Goal: Navigation & Orientation: Find specific page/section

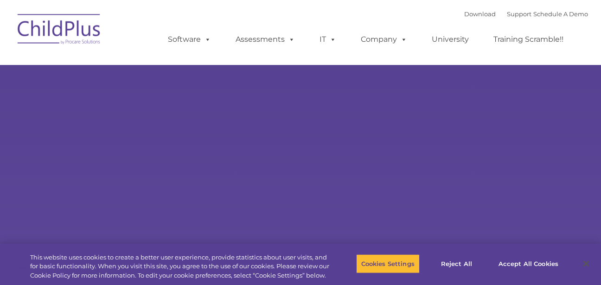
type input ""
select select "MEDIUM"
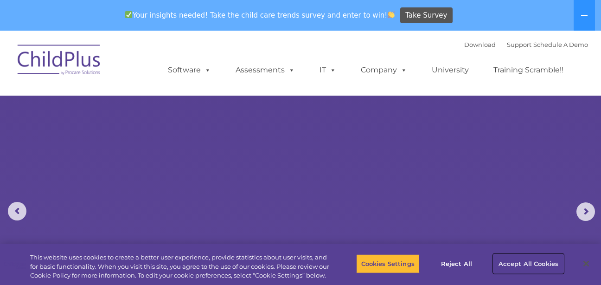
click at [513, 259] on button "Accept All Cookies" at bounding box center [529, 263] width 70 height 19
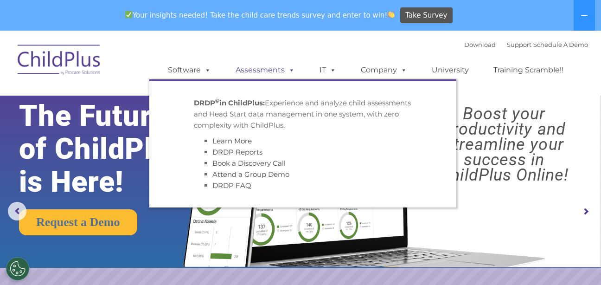
click at [282, 68] on link "Assessments" at bounding box center [265, 70] width 78 height 19
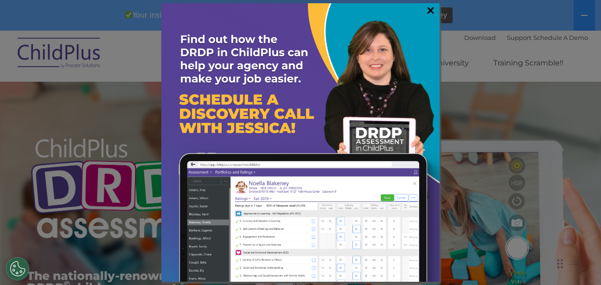
click at [433, 10] on link "×" at bounding box center [431, 10] width 11 height 9
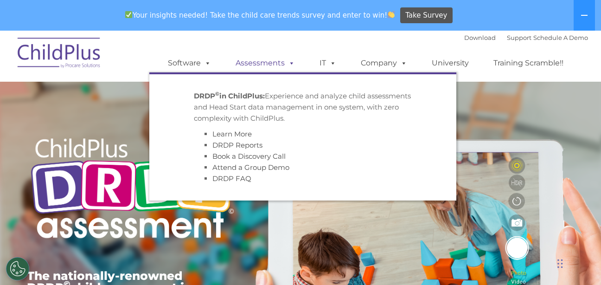
click at [281, 65] on link "Assessments" at bounding box center [265, 63] width 78 height 19
click at [261, 68] on link "Assessments" at bounding box center [265, 63] width 78 height 19
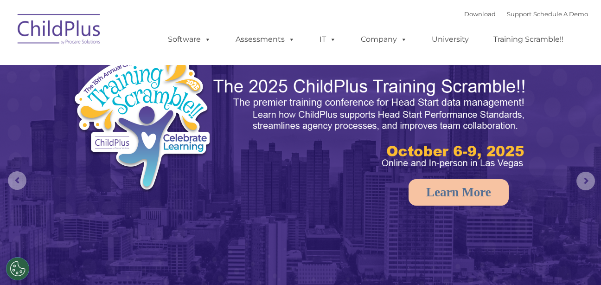
select select "MEDIUM"
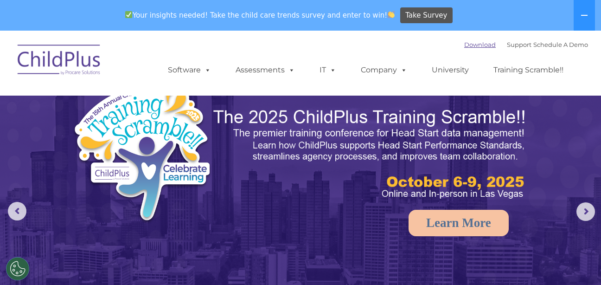
click at [465, 45] on link "Download" at bounding box center [481, 44] width 32 height 7
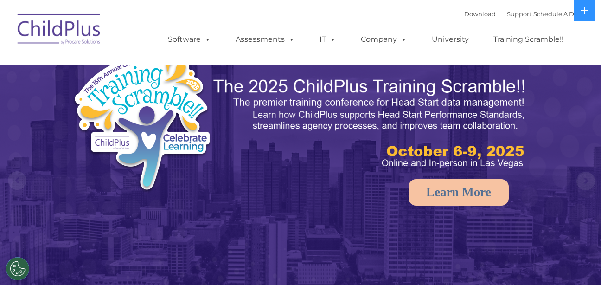
select select "MEDIUM"
click at [583, 8] on icon at bounding box center [584, 10] width 7 height 7
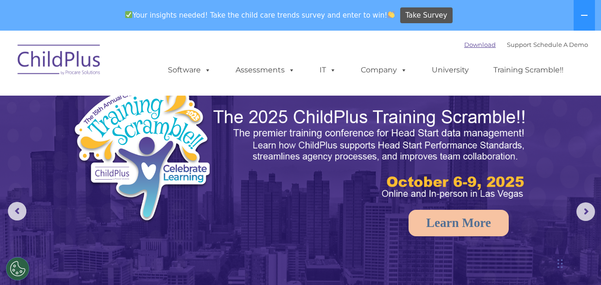
click at [475, 43] on link "Download" at bounding box center [481, 44] width 32 height 7
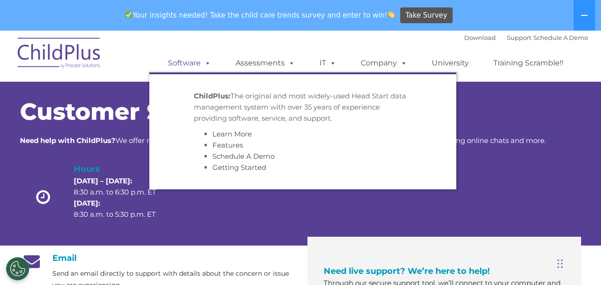
click at [202, 60] on span at bounding box center [206, 62] width 10 height 9
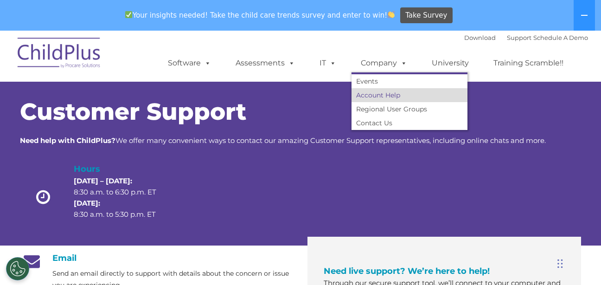
click at [385, 95] on link "Account Help" at bounding box center [410, 95] width 116 height 14
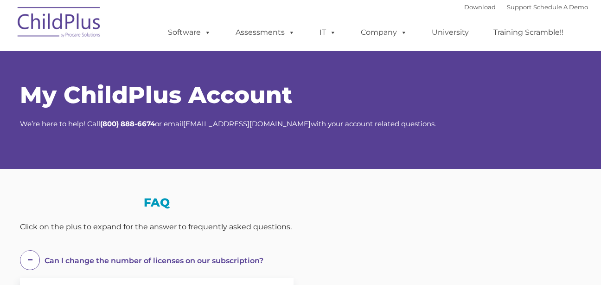
select select "MEDIUM"
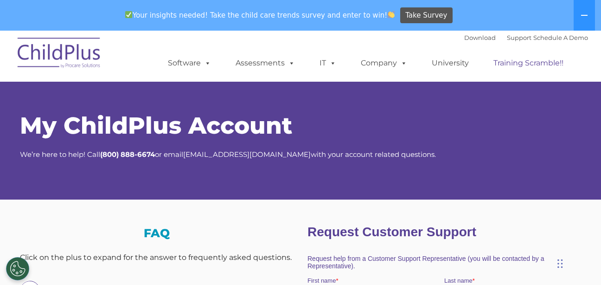
click at [500, 62] on link "Training Scramble!!" at bounding box center [528, 63] width 89 height 19
